Goal: Information Seeking & Learning: Learn about a topic

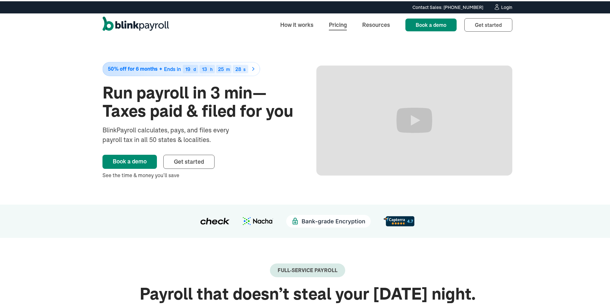
click at [345, 24] on link "Pricing" at bounding box center [338, 24] width 28 height 14
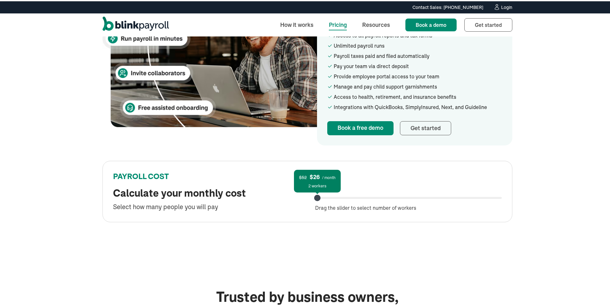
scroll to position [128, 0]
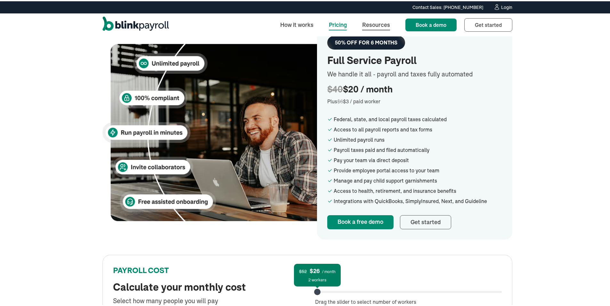
click at [386, 22] on link "Resources" at bounding box center [376, 24] width 38 height 14
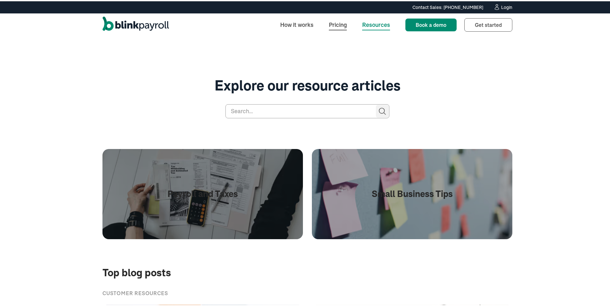
click at [340, 24] on link "Pricing" at bounding box center [338, 24] width 28 height 14
